Goal: Task Accomplishment & Management: Manage account settings

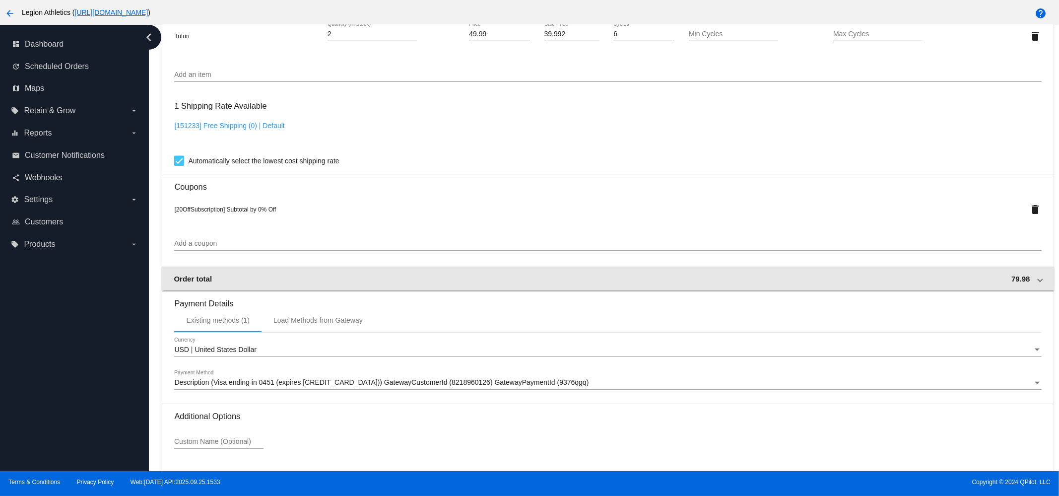
scroll to position [824, 0]
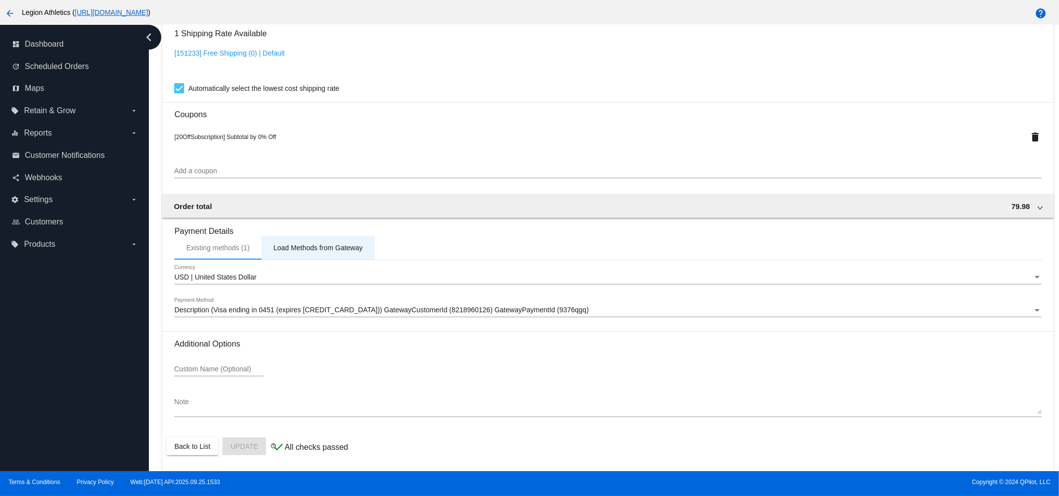
drag, startPoint x: 293, startPoint y: 249, endPoint x: 298, endPoint y: 255, distance: 7.8
click at [293, 249] on div "Load Methods from Gateway" at bounding box center [318, 248] width 89 height 8
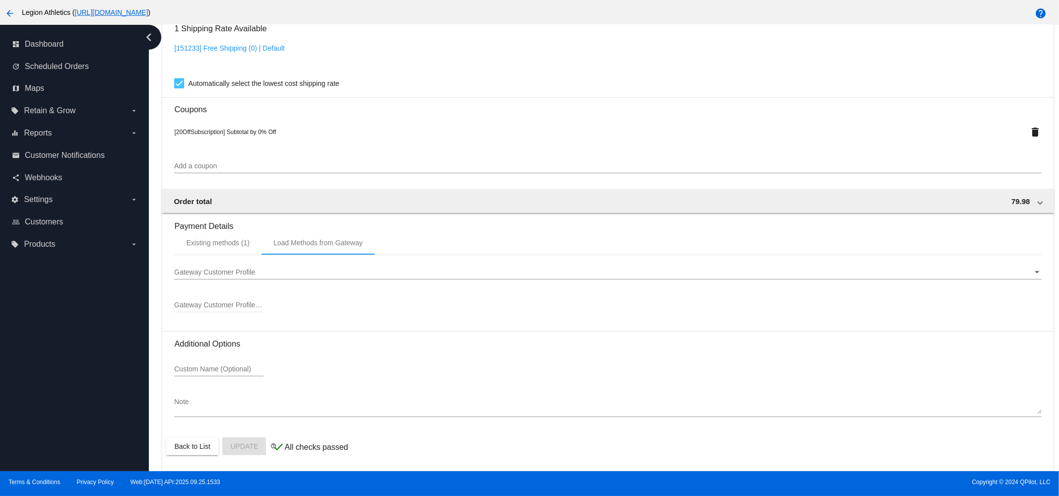
click at [226, 273] on span "Gateway Customer Profile" at bounding box center [214, 272] width 81 height 8
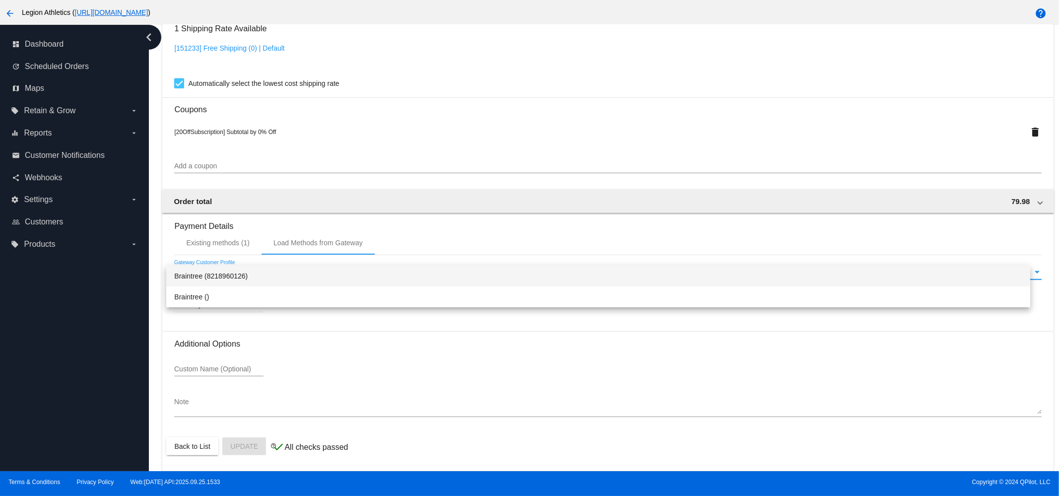
drag, startPoint x: 223, startPoint y: 277, endPoint x: 229, endPoint y: 277, distance: 6.0
click at [223, 276] on span "Braintree (8218960126)" at bounding box center [598, 276] width 848 height 21
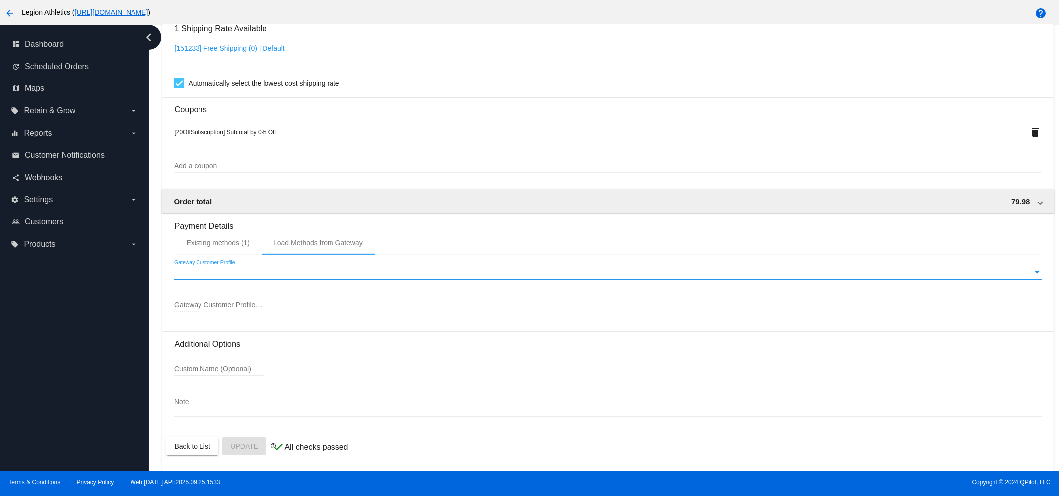
type input "8218960126"
click at [209, 242] on div "Existing methods (1)" at bounding box center [218, 243] width 64 height 8
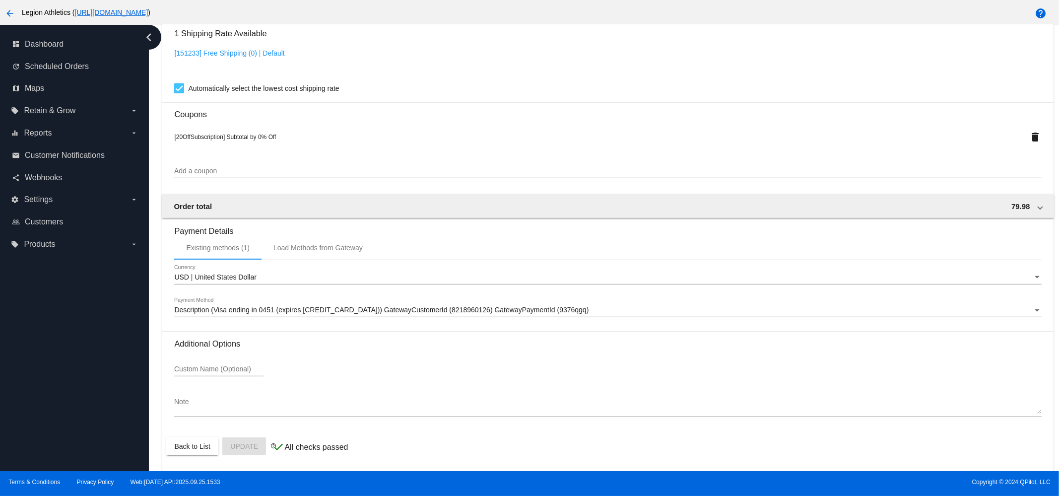
click at [214, 274] on span "USD | United States Dollar" at bounding box center [215, 277] width 82 height 8
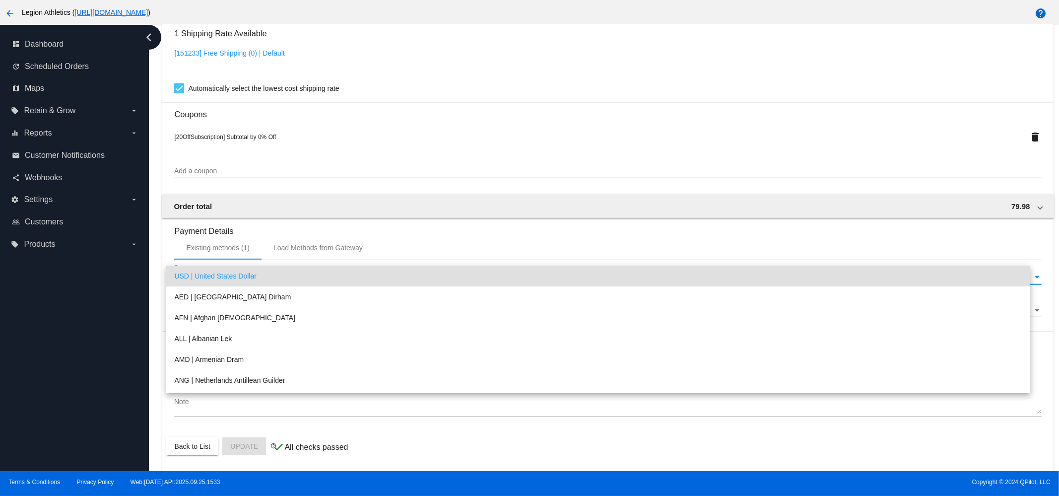
click at [276, 222] on div at bounding box center [529, 248] width 1059 height 496
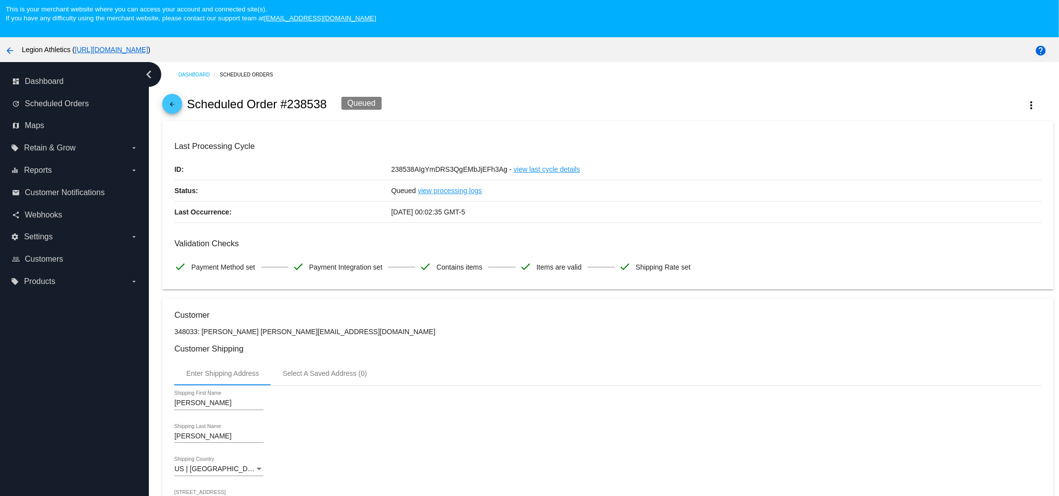
scroll to position [0, 0]
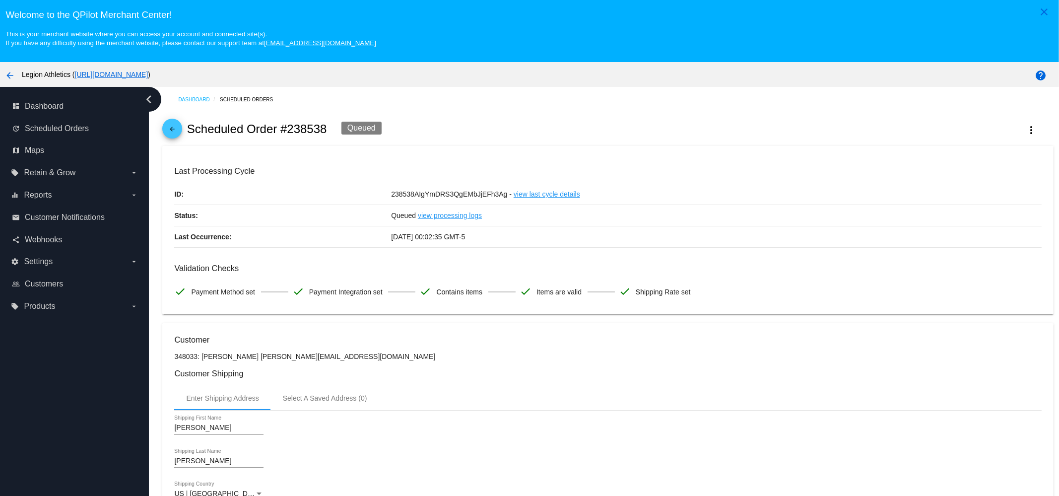
click at [166, 131] on link "arrow_back" at bounding box center [172, 129] width 20 height 20
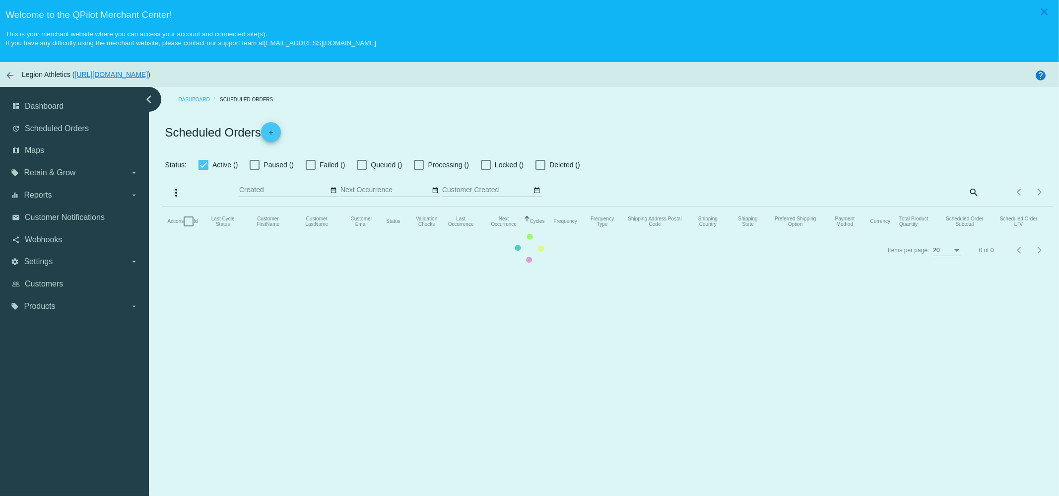
checkbox input "true"
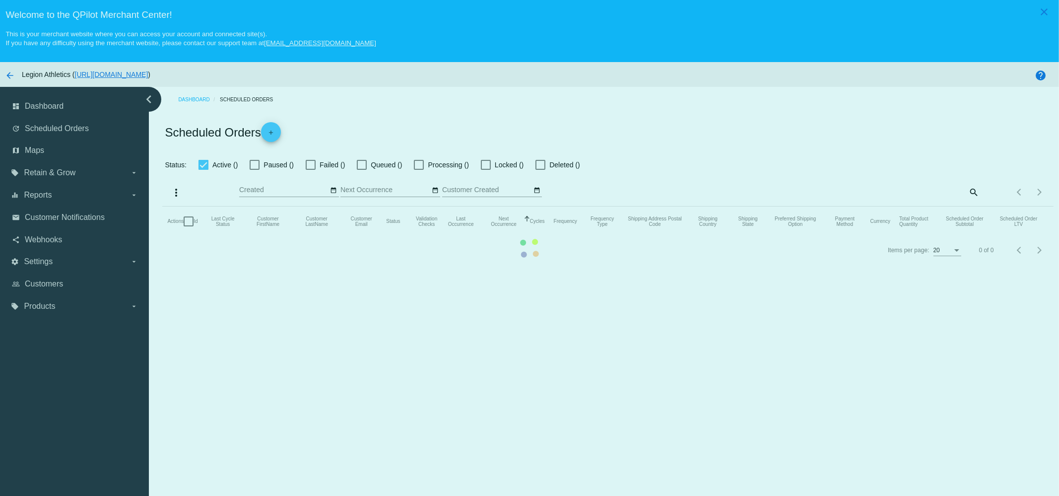
checkbox input "true"
